Goal: Complete application form

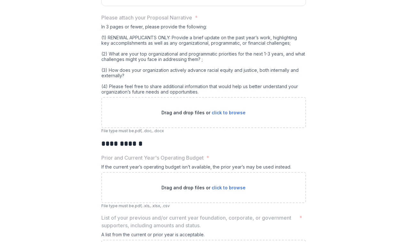
scroll to position [938, 0]
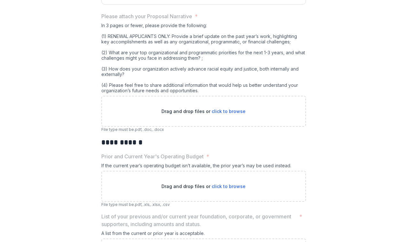
drag, startPoint x: 198, startPoint y: 148, endPoint x: 93, endPoint y: 81, distance: 125.4
copy div "In 3 pages or fewer, please provide the following: (1) RENEWAL APPLICANTS ONLY:…"
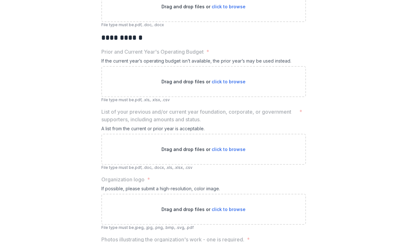
scroll to position [1043, 0]
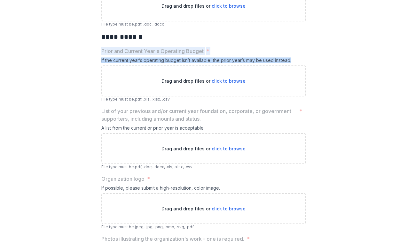
drag, startPoint x: 289, startPoint y: 116, endPoint x: 98, endPoint y: 108, distance: 191.5
copy div "Prior and Current Year's Operating Budget * If the current year’s operating bud…"
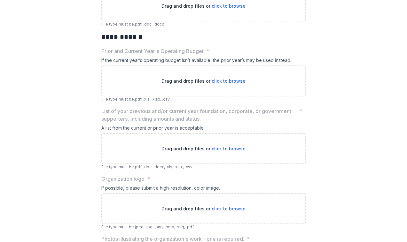
click at [172, 123] on p "List of your previous and/or current year foundation, corporate, or government …" at bounding box center [198, 114] width 195 height 15
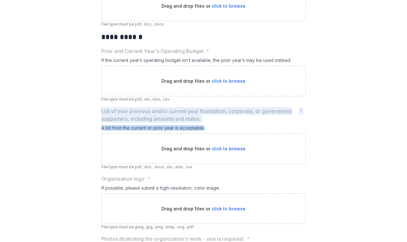
drag, startPoint x: 206, startPoint y: 185, endPoint x: 88, endPoint y: 165, distance: 118.8
copy div "List of your previous and/or current year foundation, corporate, or government …"
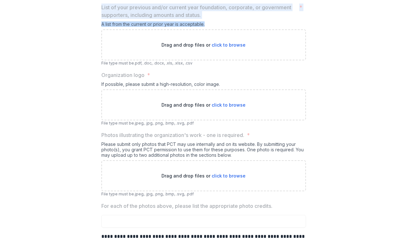
scroll to position [1151, 0]
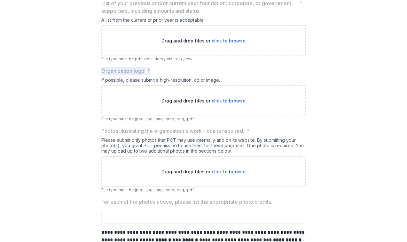
drag, startPoint x: 156, startPoint y: 129, endPoint x: 88, endPoint y: 128, distance: 68.0
copy label "Organization logo *"
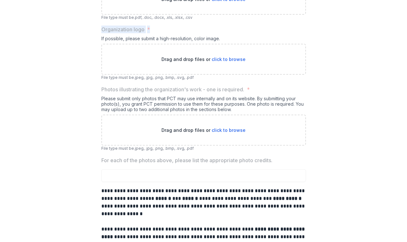
scroll to position [1203, 0]
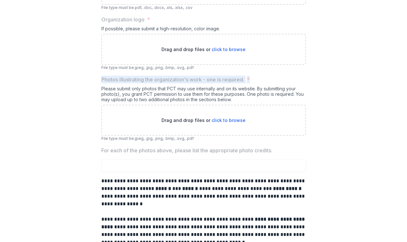
drag, startPoint x: 256, startPoint y: 136, endPoint x: 94, endPoint y: 131, distance: 162.6
copy label "Photos illustrating the organization's work - one is required. *"
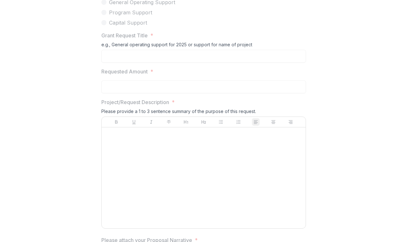
scroll to position [790, 0]
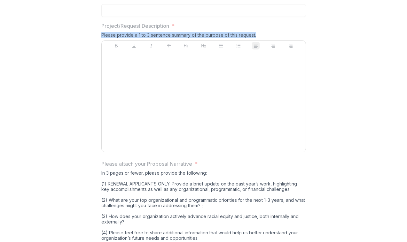
drag, startPoint x: 255, startPoint y: 91, endPoint x: 98, endPoint y: 87, distance: 157.5
copy div "Please provide a 1 to 3 sentence summary of the purpose of this request."
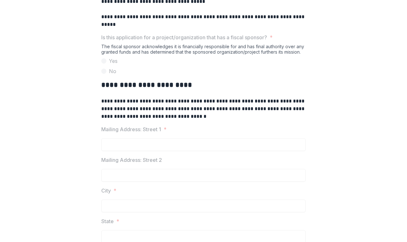
scroll to position [0, 0]
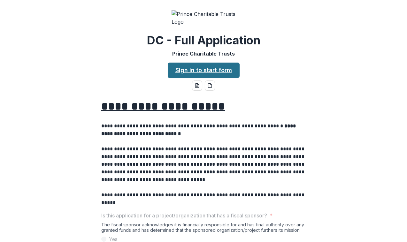
click at [216, 78] on link "Sign in to start form" at bounding box center [204, 70] width 72 height 15
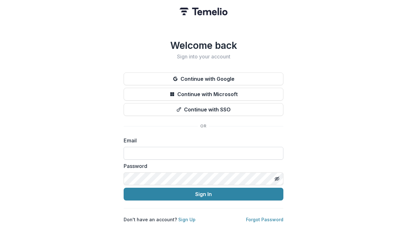
click at [163, 156] on input at bounding box center [204, 153] width 160 height 13
type input "**********"
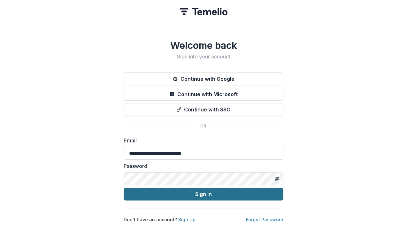
click at [193, 191] on button "Sign In" at bounding box center [204, 194] width 160 height 13
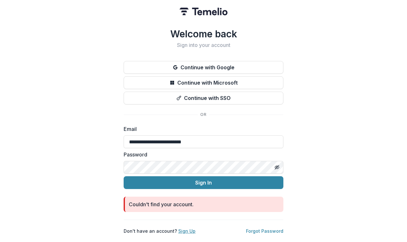
click at [187, 228] on link "Sign Up" at bounding box center [186, 230] width 17 height 5
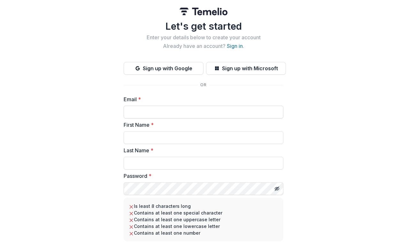
click at [161, 112] on input "Email *" at bounding box center [204, 112] width 160 height 13
paste input "**********"
click at [156, 112] on input "**********" at bounding box center [204, 112] width 160 height 13
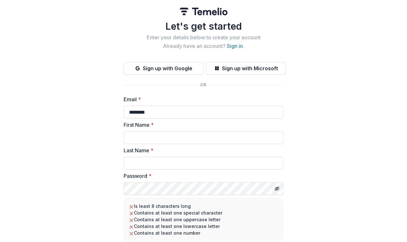
type input "**********"
click at [163, 136] on input "First Name *" at bounding box center [204, 137] width 160 height 13
type input "******"
type input "*****"
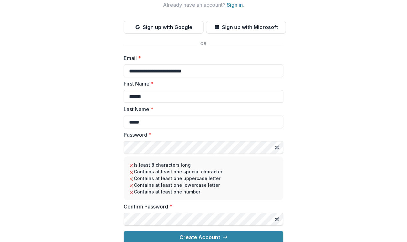
scroll to position [48, 0]
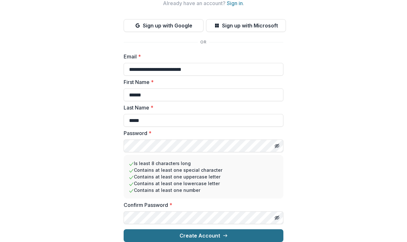
click at [163, 233] on button "Create Account" at bounding box center [204, 235] width 160 height 13
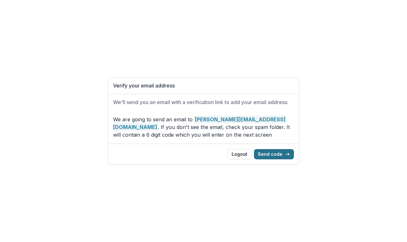
click at [271, 152] on button "Send code" at bounding box center [274, 154] width 40 height 10
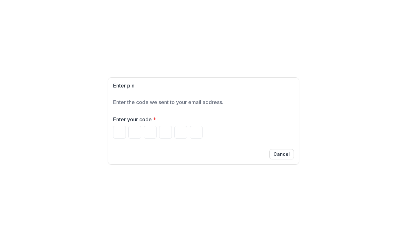
paste input "******"
type input "*"
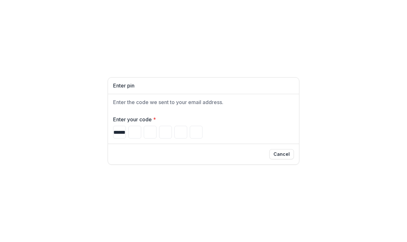
type input "*"
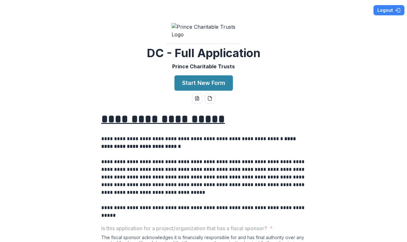
scroll to position [0, 0]
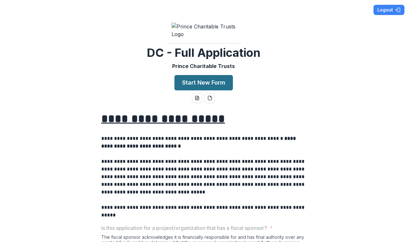
click at [203, 90] on button "Start New Form" at bounding box center [203, 82] width 58 height 15
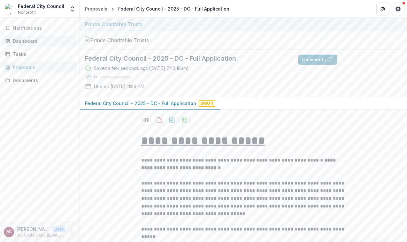
click at [18, 41] on div "Dashboard" at bounding box center [42, 41] width 59 height 7
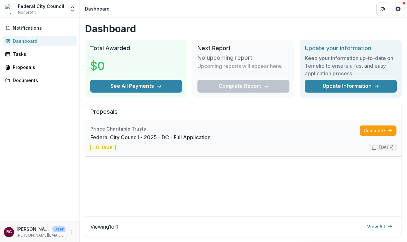
click at [107, 138] on link "Federal City Council - 2025 - DC - Full Application" at bounding box center [150, 137] width 120 height 8
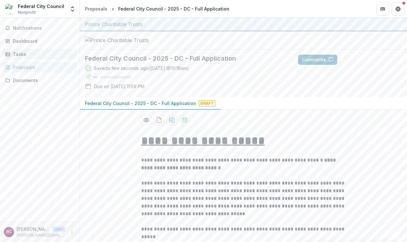
click at [24, 52] on div "Tasks" at bounding box center [42, 54] width 59 height 7
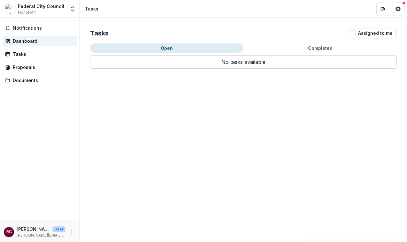
click at [29, 42] on div "Dashboard" at bounding box center [42, 41] width 59 height 7
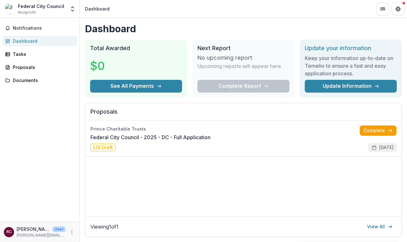
click at [33, 6] on div "Federal City Council" at bounding box center [41, 6] width 46 height 7
click at [29, 14] on span "Nonprofit" at bounding box center [27, 13] width 18 height 6
click at [72, 10] on icon "Open entity switcher" at bounding box center [72, 9] width 6 height 6
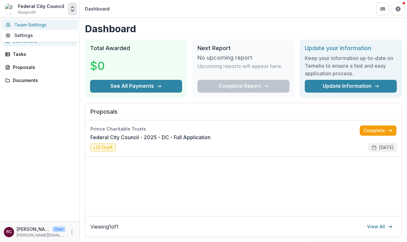
click at [22, 24] on link "Team Settings" at bounding box center [40, 24] width 77 height 11
